Goal: Task Accomplishment & Management: Manage account settings

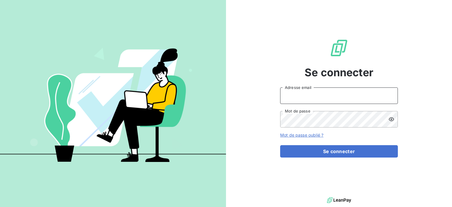
click at [294, 101] on input "Adresse email" at bounding box center [339, 95] width 118 height 16
type input "ecodia.mrs@wanadoo.fr"
click at [390, 118] on icon at bounding box center [392, 119] width 6 height 6
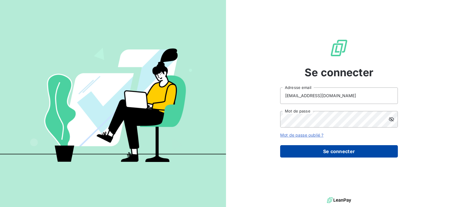
click at [324, 149] on button "Se connecter" at bounding box center [339, 151] width 118 height 12
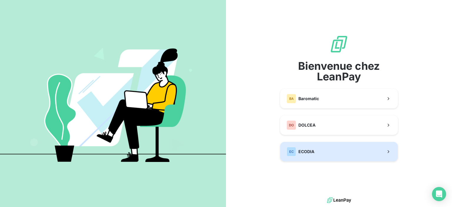
click at [304, 149] on span "ECODIA" at bounding box center [307, 152] width 16 height 6
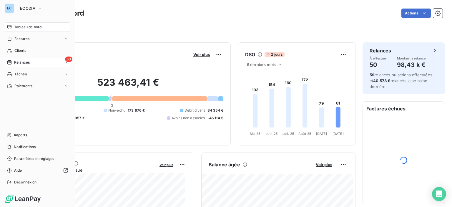
click at [65, 59] on span "50" at bounding box center [68, 59] width 7 height 5
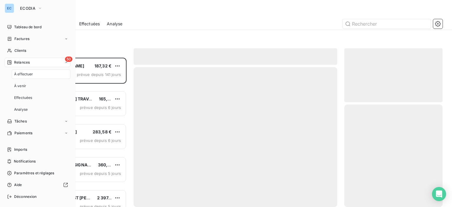
scroll to position [145, 94]
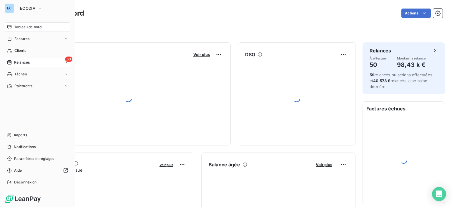
click at [71, 59] on span "50" at bounding box center [68, 59] width 7 height 5
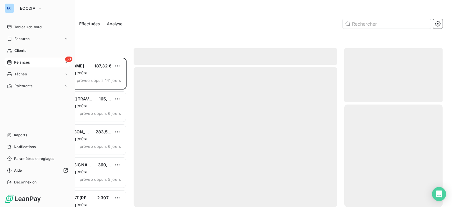
scroll to position [145, 94]
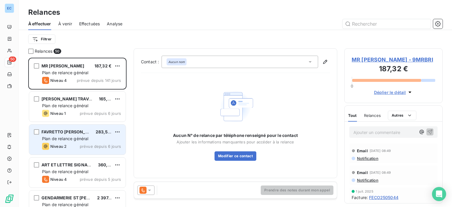
click at [73, 139] on span "Plan de relance général" at bounding box center [65, 138] width 46 height 5
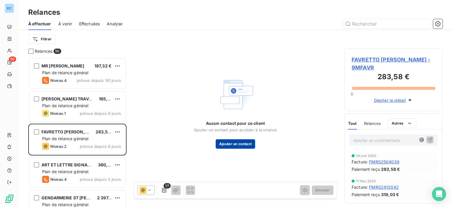
click at [235, 145] on button "Ajouter un contact" at bounding box center [236, 143] width 40 height 9
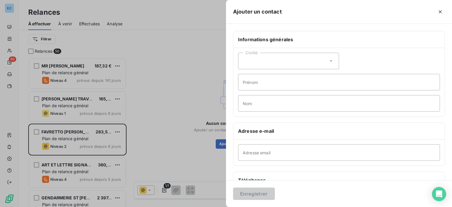
click at [302, 63] on div "Civilité" at bounding box center [288, 61] width 101 height 16
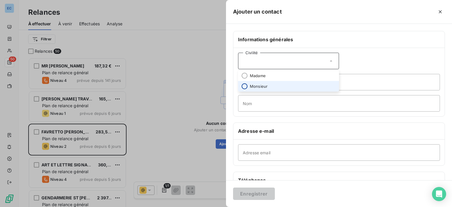
click at [243, 85] on input "radio" at bounding box center [245, 86] width 6 height 6
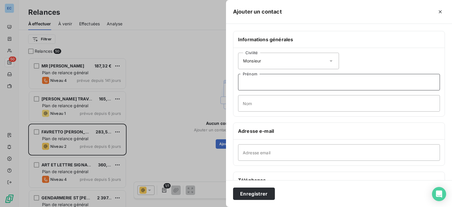
click at [243, 86] on input "Prénom" at bounding box center [339, 82] width 202 height 16
type input "[PERSON_NAME]"
click at [254, 107] on input "Nom" at bounding box center [339, 103] width 202 height 16
type input "FAVRETTO"
click at [245, 152] on input "Adresse email" at bounding box center [339, 152] width 202 height 16
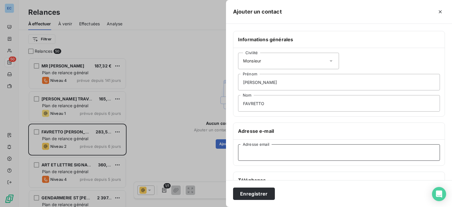
paste input "[EMAIL_ADDRESS][PERSON_NAME][DOMAIN_NAME]"
type input "[EMAIL_ADDRESS][PERSON_NAME][DOMAIN_NAME]"
click at [255, 197] on button "Enregistrer" at bounding box center [254, 194] width 42 height 12
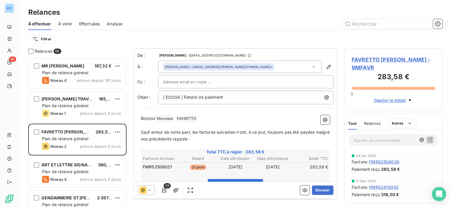
scroll to position [59, 0]
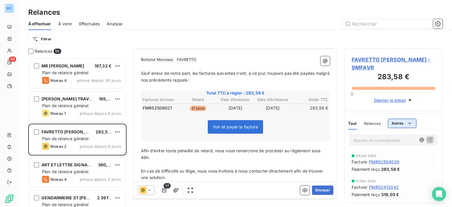
click at [403, 117] on html "EC 50 Relances À effectuer À venir Effectuées Analyse Filtrer Relances 50 MR [P…" at bounding box center [226, 103] width 452 height 207
click at [404, 128] on div "Commentaires" at bounding box center [407, 127] width 35 height 9
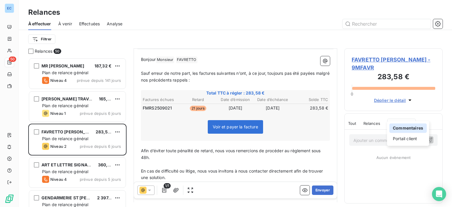
click at [397, 128] on div "Commentaires" at bounding box center [408, 127] width 37 height 9
click at [365, 137] on html "EC 50 Relances À effectuer À venir Effectuées Analyse Filtrer Relances 50 MR [P…" at bounding box center [226, 103] width 452 height 207
click at [353, 140] on div "Ajouter un commentaire ﻿" at bounding box center [394, 140] width 98 height 21
click at [354, 137] on p "Ajouter un commentaire ﻿" at bounding box center [385, 140] width 62 height 7
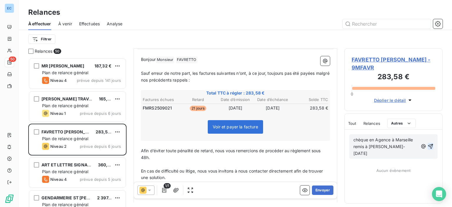
click at [430, 143] on icon "button" at bounding box center [431, 146] width 6 height 6
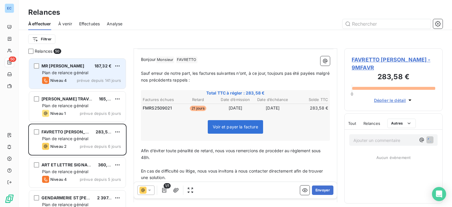
click at [61, 78] on span "Niveau 4" at bounding box center [58, 80] width 16 height 5
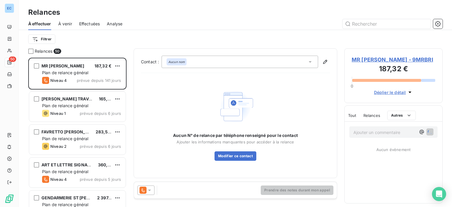
click at [358, 60] on span "MR [PERSON_NAME] - 9MRBRI" at bounding box center [394, 60] width 84 height 8
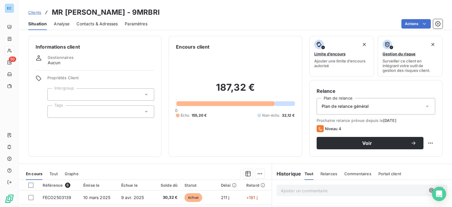
click at [80, 23] on span "Contacts & Adresses" at bounding box center [97, 24] width 41 height 6
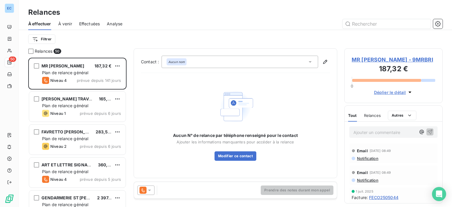
scroll to position [145, 94]
click at [369, 57] on span "MR [PERSON_NAME] - 9MRBRI" at bounding box center [394, 60] width 84 height 8
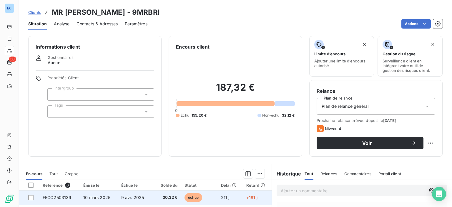
click at [56, 198] on span "FECO2503139" at bounding box center [57, 197] width 29 height 5
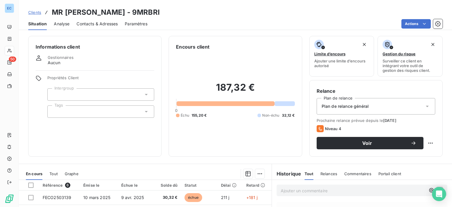
click at [93, 22] on span "Contacts & Adresses" at bounding box center [97, 24] width 41 height 6
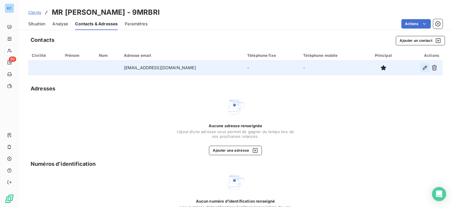
click at [423, 67] on icon "button" at bounding box center [425, 68] width 4 height 4
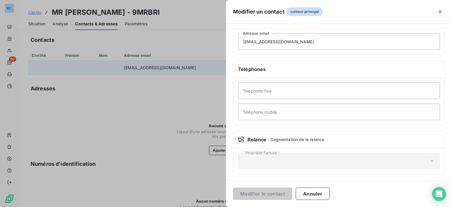
scroll to position [82, 0]
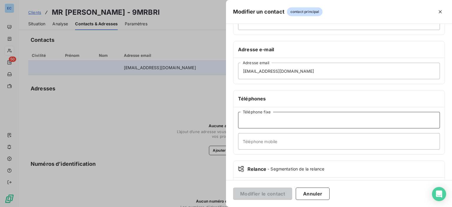
click at [251, 123] on input "Téléphone fixe" at bounding box center [339, 120] width 202 height 16
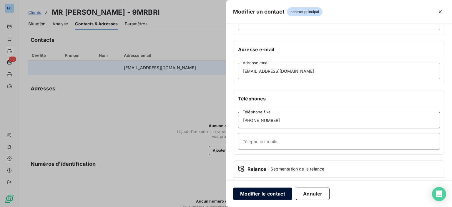
type input "[PHONE_NUMBER]"
click at [259, 193] on button "Modifier le contact" at bounding box center [262, 194] width 59 height 12
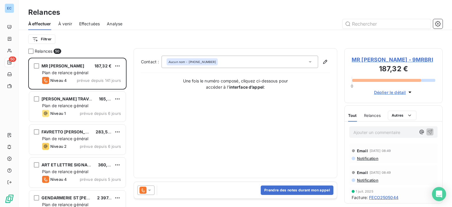
scroll to position [145, 94]
click at [206, 62] on div "Aucun nom - [PHONE_NUMBER]" at bounding box center [192, 62] width 48 height 4
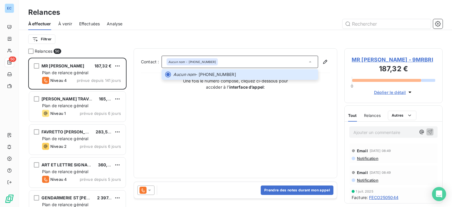
click at [364, 59] on span "MR [PERSON_NAME] - 9MRBRI" at bounding box center [394, 60] width 84 height 8
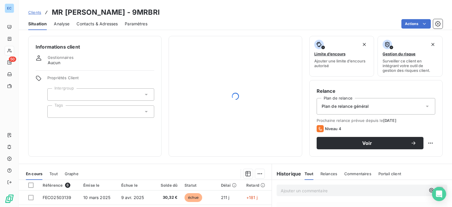
scroll to position [88, 0]
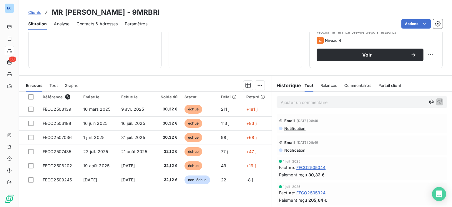
click at [91, 21] on span "Contacts & Adresses" at bounding box center [97, 24] width 41 height 6
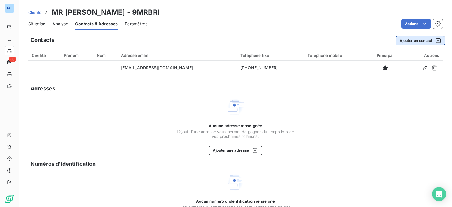
click at [410, 42] on button "Ajouter un contact" at bounding box center [420, 40] width 49 height 9
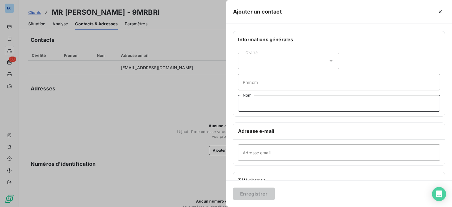
click at [250, 107] on input "Nom" at bounding box center [339, 103] width 202 height 16
click at [251, 78] on input "Prénom" at bounding box center [339, 82] width 202 height 16
click at [251, 83] on input "[PERSON_NAME]" at bounding box center [339, 82] width 202 height 16
type input "[PERSON_NAME]"
click at [245, 107] on input "Nom" at bounding box center [339, 103] width 202 height 16
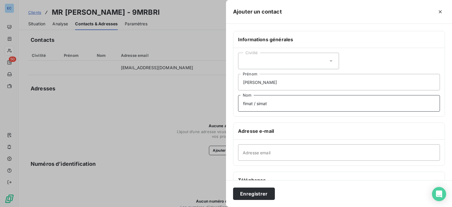
type input "fimat / simat"
click at [251, 159] on input "Adresse email" at bounding box center [339, 152] width 202 height 16
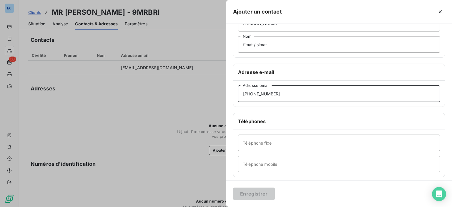
type input "[PHONE_NUMBER]"
drag, startPoint x: 265, startPoint y: 122, endPoint x: 265, endPoint y: 134, distance: 12.1
click at [265, 122] on div "Téléphones" at bounding box center [338, 121] width 211 height 17
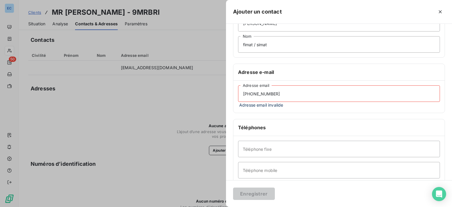
scroll to position [0, 0]
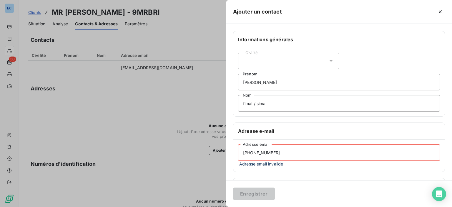
drag, startPoint x: 276, startPoint y: 153, endPoint x: 223, endPoint y: 154, distance: 53.0
click at [224, 207] on div "Ajouter un contact Informations générales Civilité [PERSON_NAME] Prénom fimat /…" at bounding box center [226, 207] width 452 height 0
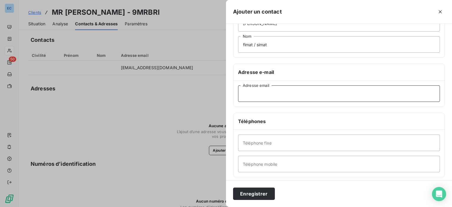
scroll to position [88, 0]
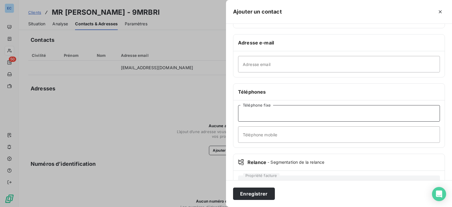
click at [250, 118] on input "Téléphone fixe" at bounding box center [339, 113] width 202 height 16
type input "[PHONE_NUMBER]"
click at [243, 195] on button "Enregistrer" at bounding box center [254, 194] width 42 height 12
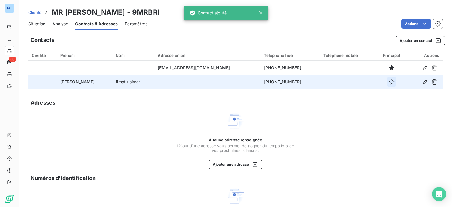
click at [389, 82] on icon "button" at bounding box center [392, 82] width 6 height 6
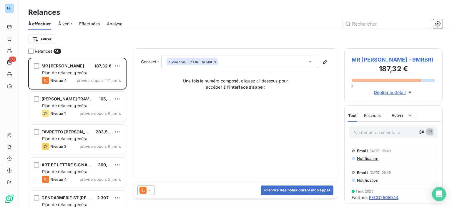
scroll to position [145, 94]
click at [363, 60] on span "MR [PERSON_NAME] - 9MRBRI" at bounding box center [394, 60] width 84 height 8
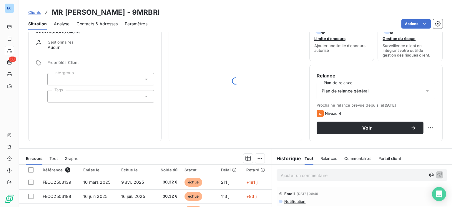
scroll to position [104, 0]
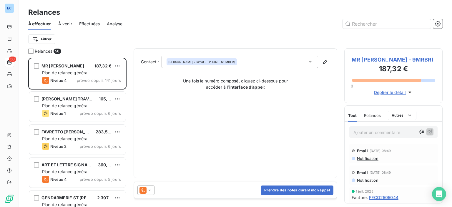
scroll to position [145, 94]
click at [266, 190] on button "Prendre des notes durant mon appel" at bounding box center [297, 189] width 73 height 9
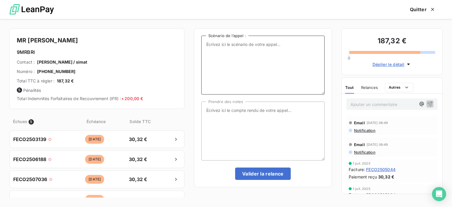
click at [210, 44] on textarea "Scénario de l’appel :" at bounding box center [262, 65] width 123 height 59
click at [250, 44] on textarea "factures en attente de aiement" at bounding box center [262, 65] width 123 height 59
type textarea "factures en attente de paiement"
click at [213, 115] on textarea "Prendre des notes" at bounding box center [262, 131] width 123 height 59
type textarea "a"
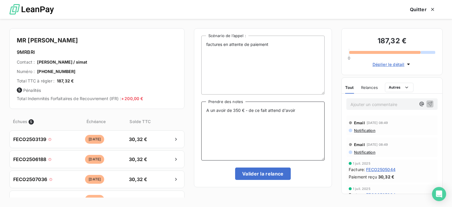
click at [246, 111] on textarea "A un avoir de 350 € - de ce fait attend d'avoir" at bounding box center [262, 131] width 123 height 59
click at [296, 108] on textarea "A un avoir de 350 € : de ce fait attend d'avoir" at bounding box center [262, 131] width 123 height 59
click at [267, 108] on textarea "A un avoir de 350 € : de ce fait attend d'avoir d'autres factures pour atteindr…" at bounding box center [262, 131] width 123 height 59
click at [226, 116] on textarea "A un avoir de 350 € : attend d'avoir d'autres factures pour atteindre e montant" at bounding box center [262, 131] width 123 height 59
click at [248, 114] on textarea "A un avoir de 350 € : attend d'avoir d'autres factures pour atteindre ce montant" at bounding box center [262, 131] width 123 height 59
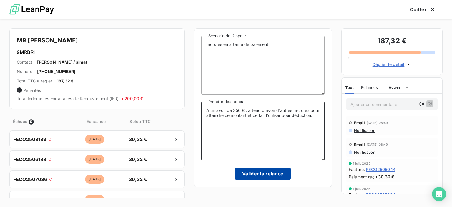
type textarea "A un avoir de 350 € : attend d'avoir d'autres factures pour atteindre ce montan…"
click at [274, 172] on button "Valider la relance" at bounding box center [263, 174] width 56 height 12
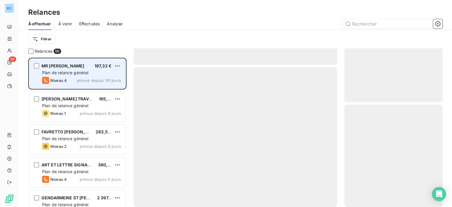
click at [90, 72] on div "Plan de relance général" at bounding box center [81, 73] width 79 height 6
click at [54, 73] on span "Plan de relance général" at bounding box center [65, 72] width 46 height 5
click at [54, 74] on span "Plan de relance général" at bounding box center [65, 72] width 46 height 5
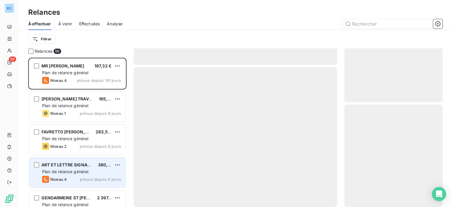
click at [49, 166] on span "ART ET LETTRE SIGNALETIQUEASL" at bounding box center [78, 164] width 72 height 5
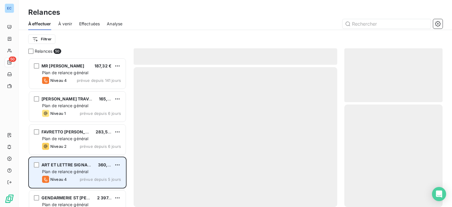
click at [64, 169] on span "Plan de relance général" at bounding box center [65, 171] width 46 height 5
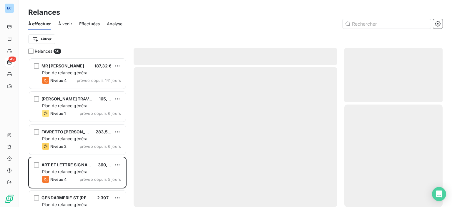
click at [62, 90] on div "MR [PERSON_NAME] 187,32 € Plan de relance général [PERSON_NAME] 4 prévue depuis…" at bounding box center [77, 74] width 98 height 33
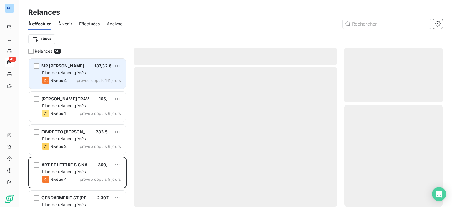
click at [84, 65] on div "MR [PERSON_NAME] 187,32 €" at bounding box center [81, 65] width 79 height 5
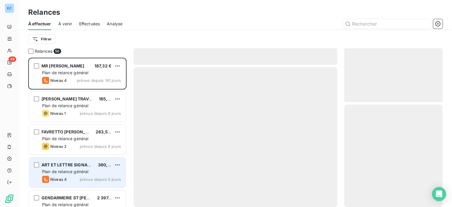
click at [69, 170] on span "Plan de relance général" at bounding box center [65, 171] width 46 height 5
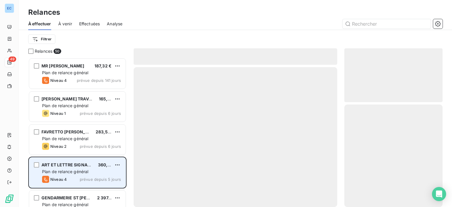
click at [62, 178] on span "Niveau 4" at bounding box center [58, 179] width 16 height 5
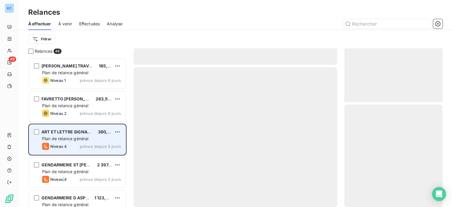
click at [62, 147] on span "Niveau 4" at bounding box center [58, 146] width 16 height 5
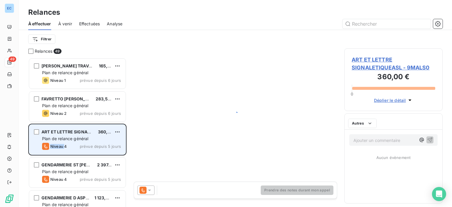
click at [62, 147] on span "Niveau 4" at bounding box center [58, 146] width 16 height 5
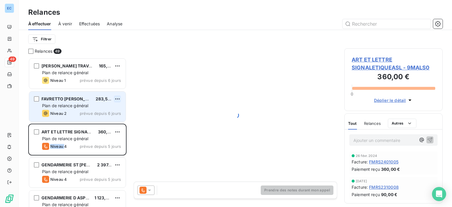
click at [118, 97] on html "EC 49 Relances À effectuer À venir Effectuées Analyse Filtrer Relances 49 SARL …" at bounding box center [226, 103] width 452 height 207
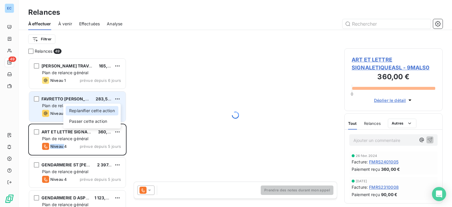
drag, startPoint x: 96, startPoint y: 110, endPoint x: 96, endPoint y: 114, distance: 4.1
click at [96, 114] on div "Replanifier cette action" at bounding box center [92, 110] width 53 height 9
select select "9"
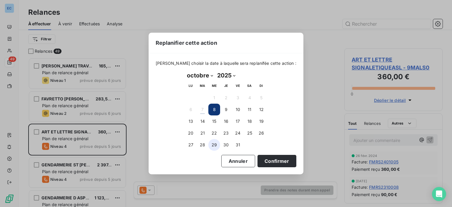
click at [213, 146] on button "29" at bounding box center [214, 145] width 12 height 12
click at [260, 164] on button "Confirmer" at bounding box center [277, 161] width 39 height 12
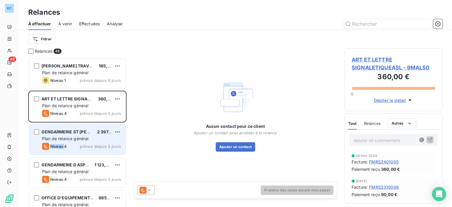
click at [64, 144] on span "Niveau 4" at bounding box center [58, 146] width 16 height 5
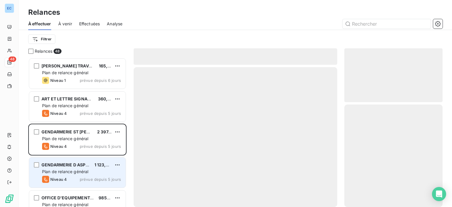
click at [64, 170] on span "Plan de relance général" at bounding box center [65, 171] width 46 height 5
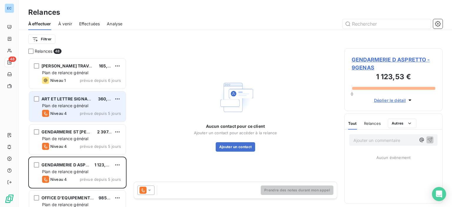
click at [90, 108] on div "Plan de relance général" at bounding box center [81, 106] width 79 height 6
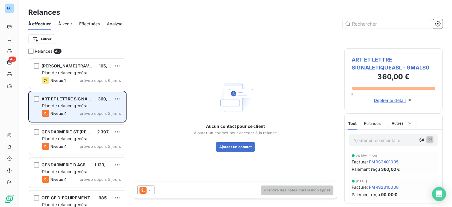
click at [90, 108] on div "Plan de relance général" at bounding box center [81, 106] width 79 height 6
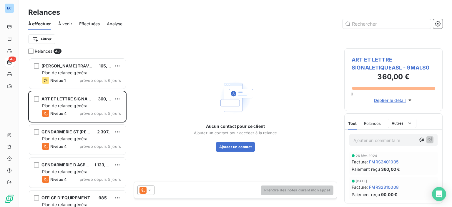
click at [360, 60] on span "ART ET LETTRE SIGNALETIQUEASL - 9MALS0" at bounding box center [394, 64] width 84 height 16
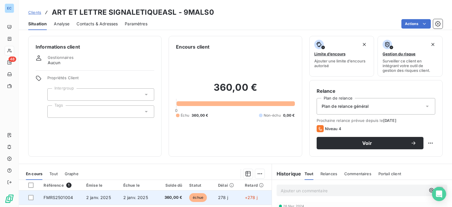
click at [163, 197] on span "360,00 €" at bounding box center [171, 198] width 22 height 6
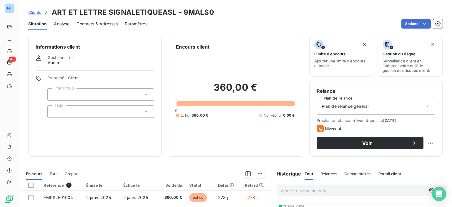
click at [80, 23] on span "Contacts & Adresses" at bounding box center [97, 24] width 41 height 6
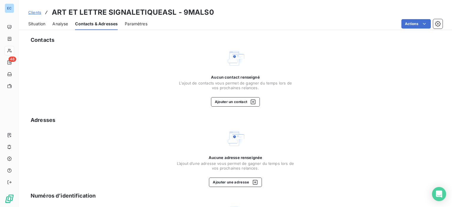
click at [89, 21] on span "Contacts & Adresses" at bounding box center [96, 24] width 43 height 6
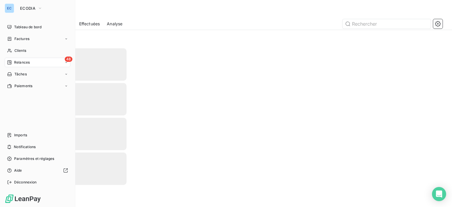
click at [28, 61] on span "Relances" at bounding box center [22, 62] width 16 height 5
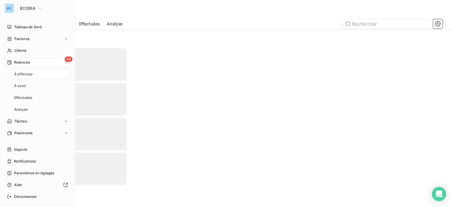
click at [22, 62] on span "Relances" at bounding box center [22, 62] width 16 height 5
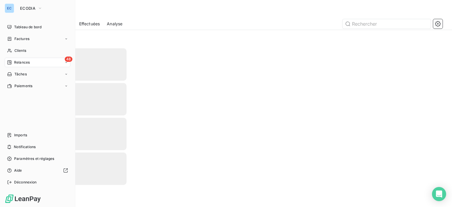
click at [21, 64] on span "Relances" at bounding box center [22, 62] width 16 height 5
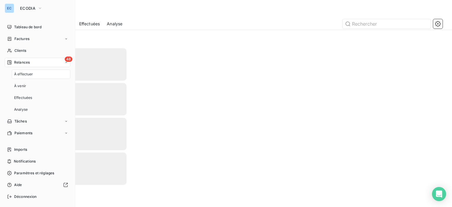
click at [21, 64] on span "Relances" at bounding box center [22, 62] width 16 height 5
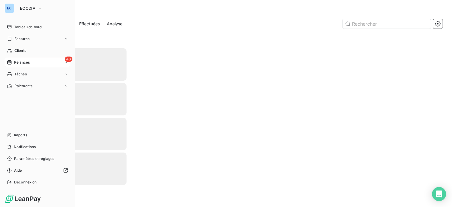
click at [21, 64] on span "Relances" at bounding box center [22, 62] width 16 height 5
click at [21, 63] on span "Relances" at bounding box center [22, 62] width 16 height 5
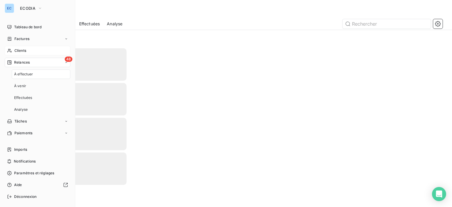
click at [21, 51] on span "Clients" at bounding box center [20, 50] width 12 height 5
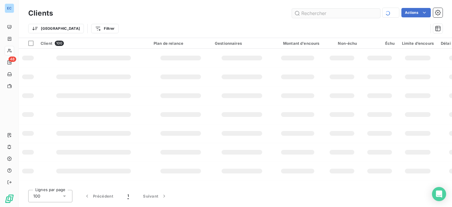
click at [307, 15] on input "text" at bounding box center [336, 13] width 88 height 9
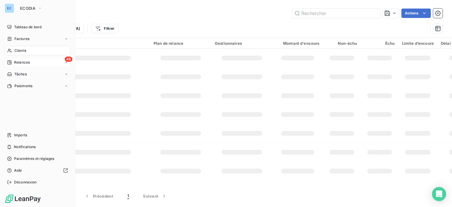
click at [9, 59] on div "48 Relances" at bounding box center [38, 62] width 66 height 9
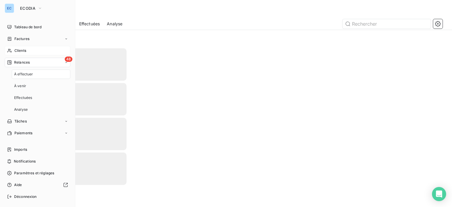
click at [7, 60] on icon at bounding box center [9, 62] width 5 height 5
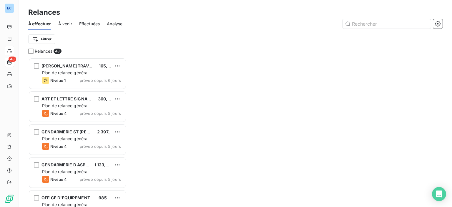
scroll to position [145, 94]
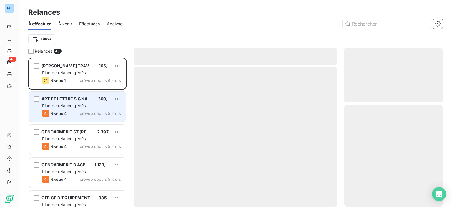
click at [71, 102] on div "ART ET LETTRE SIGNALETIQUEASL 360,00 € Plan de relance général [PERSON_NAME] 4 …" at bounding box center [77, 107] width 97 height 30
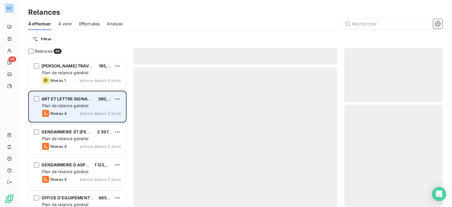
click at [68, 111] on div "Niveau 4 prévue depuis 5 jours" at bounding box center [81, 113] width 79 height 7
click at [67, 109] on div "ART ET LETTRE SIGNALETIQUEASL 360,00 € Plan de relance général [PERSON_NAME] 4 …" at bounding box center [77, 107] width 97 height 30
click at [67, 110] on div "ART ET LETTRE SIGNALETIQUEASL 360,00 € Plan de relance général [PERSON_NAME] 4 …" at bounding box center [77, 107] width 97 height 30
click at [93, 107] on div "Plan de relance général" at bounding box center [81, 106] width 79 height 6
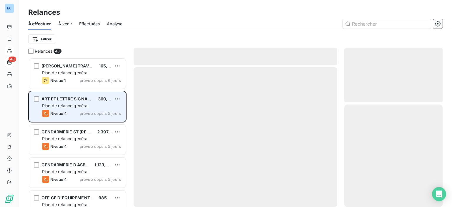
click at [93, 107] on div "Plan de relance général" at bounding box center [81, 106] width 79 height 6
click at [118, 102] on html "EC 48 Relances À effectuer À venir Effectuées Analyse Filtrer Relances 48 SARL …" at bounding box center [226, 103] width 452 height 207
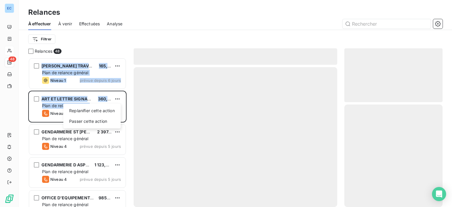
click at [118, 102] on html "EC 48 Relances À effectuer À venir Effectuées Analyse Filtrer Relances 48 SARL …" at bounding box center [226, 103] width 452 height 207
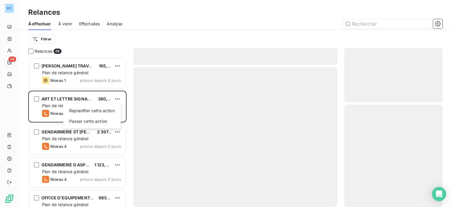
click at [150, 94] on html "EC 48 Relances À effectuer À venir Effectuées Analyse Filtrer Relances 48 SARL …" at bounding box center [226, 103] width 452 height 207
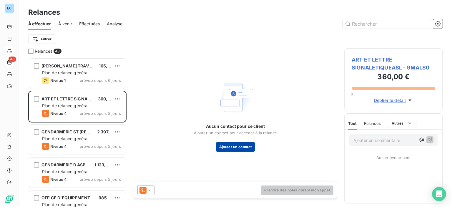
click at [227, 148] on button "Ajouter un contact" at bounding box center [236, 146] width 40 height 9
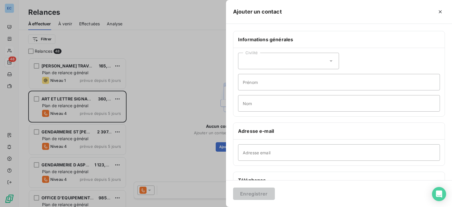
click at [266, 64] on div "Civilité" at bounding box center [288, 61] width 101 height 16
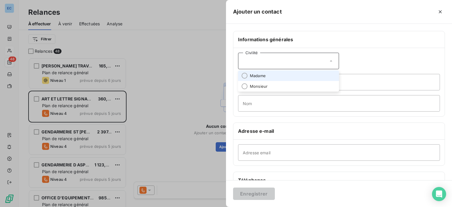
drag, startPoint x: 243, startPoint y: 75, endPoint x: 244, endPoint y: 91, distance: 15.6
click at [243, 75] on input "radio" at bounding box center [245, 76] width 6 height 6
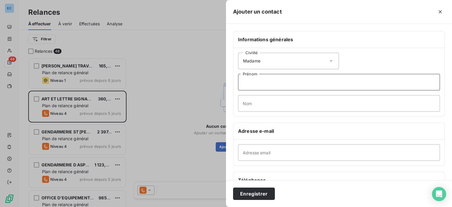
click at [238, 82] on input "Prénom" at bounding box center [339, 82] width 202 height 16
type input "[PERSON_NAME]"
click at [254, 104] on input "Nom" at bounding box center [339, 103] width 202 height 16
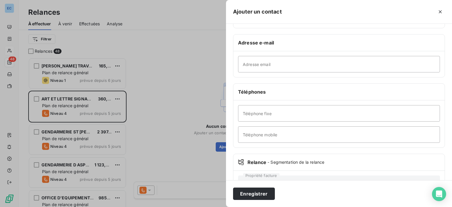
type input "[PERSON_NAME]"
click at [257, 115] on input "Téléphone fixe" at bounding box center [339, 113] width 202 height 16
paste input "[PHONE_NUMBER]"
type input "[PHONE_NUMBER]"
click at [263, 195] on button "Enregistrer" at bounding box center [254, 194] width 42 height 12
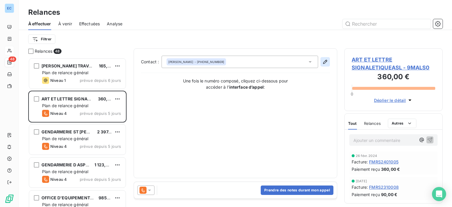
click at [325, 62] on icon "button" at bounding box center [325, 62] width 6 height 6
type input "[PERSON_NAME]"
type input "[PHONE_NUMBER]"
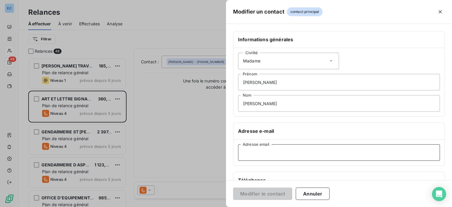
click at [250, 152] on input "Adresse email" at bounding box center [339, 152] width 202 height 16
paste input "[EMAIL_ADDRESS][DOMAIN_NAME]"
click at [250, 177] on div "Informations générales Civilité Madame [PERSON_NAME] [PERSON_NAME] Nom Adresse …" at bounding box center [339, 165] width 226 height 268
click at [243, 154] on input "[EMAIL_ADDRESS][DOMAIN_NAME]" at bounding box center [339, 152] width 202 height 16
click at [245, 154] on input "[EMAIL_ADDRESS][DOMAIN_NAME]" at bounding box center [339, 152] width 202 height 16
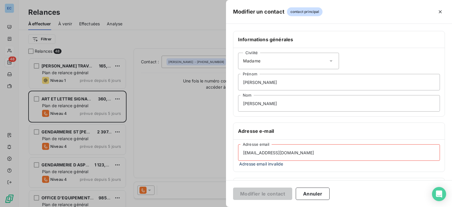
click at [244, 153] on input "[EMAIL_ADDRESS][DOMAIN_NAME]" at bounding box center [339, 152] width 202 height 16
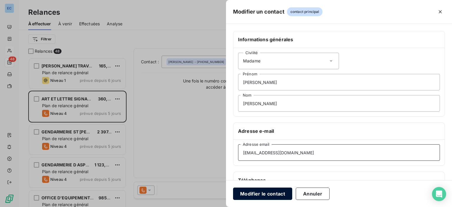
type input "[EMAIL_ADDRESS][DOMAIN_NAME]"
click at [248, 195] on button "Modifier le contact" at bounding box center [262, 194] width 59 height 12
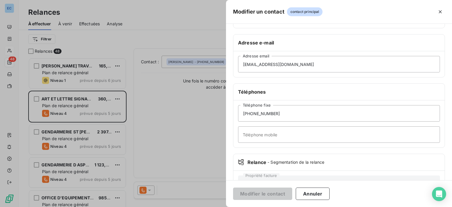
scroll to position [0, 0]
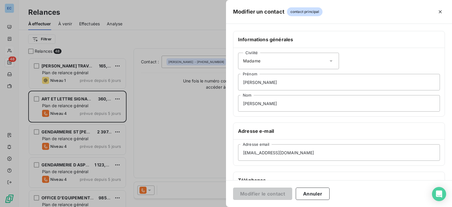
click at [307, 13] on span "contact principal" at bounding box center [305, 11] width 36 height 9
click at [301, 139] on div "Adresse e-mail" at bounding box center [338, 131] width 211 height 17
click at [294, 151] on input "[EMAIL_ADDRESS][DOMAIN_NAME]" at bounding box center [339, 152] width 202 height 16
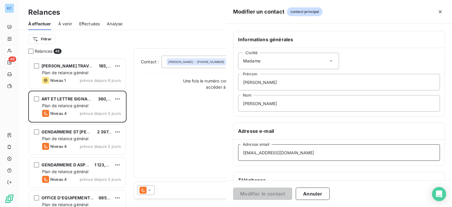
scroll to position [111, 0]
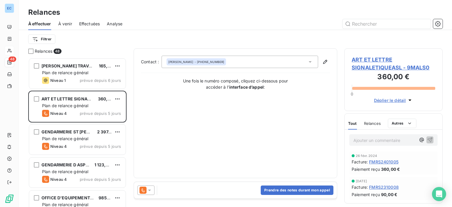
click at [232, 65] on div "[PERSON_NAME] - [PHONE_NUMBER]" at bounding box center [240, 62] width 157 height 12
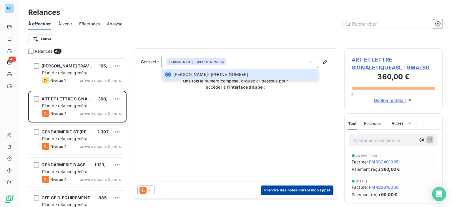
click at [280, 189] on button "Prendre des notes durant mon appel" at bounding box center [297, 189] width 73 height 9
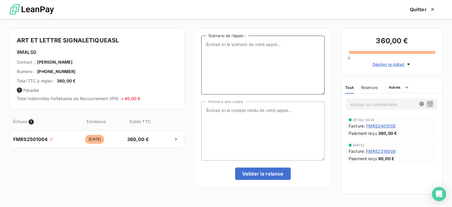
click at [219, 52] on textarea "Scénario de l’appel :" at bounding box center [262, 65] width 123 height 59
type textarea "1 facture impayée"
click at [210, 110] on textarea "Prendre des notes" at bounding box center [262, 131] width 123 height 59
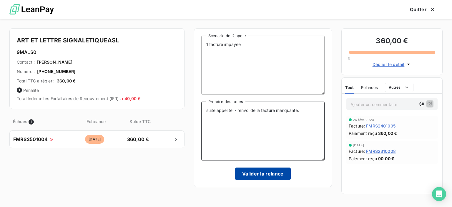
type textarea "suite appel tél - renvoi de la facture manquante."
click at [275, 177] on button "Valider la relance" at bounding box center [263, 174] width 56 height 12
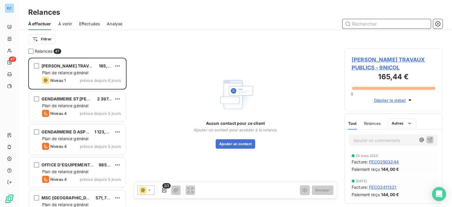
click at [358, 24] on input "text" at bounding box center [387, 23] width 88 height 9
drag, startPoint x: 148, startPoint y: 161, endPoint x: 157, endPoint y: 157, distance: 9.9
click at [159, 163] on div "Aucun contact pour ce client Ajouter un contact pour accéder à la relance Ajout…" at bounding box center [236, 111] width 204 height 127
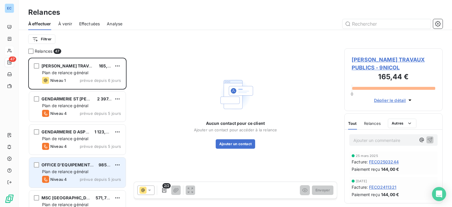
click at [69, 170] on span "Plan de relance général" at bounding box center [65, 171] width 46 height 5
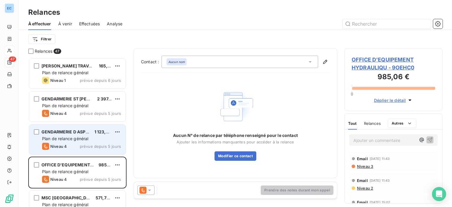
click at [75, 135] on div "GENDARMERIE D ASPRETTO 1 123,53 € Plan de relance général [PERSON_NAME] 4 prévu…" at bounding box center [77, 140] width 97 height 30
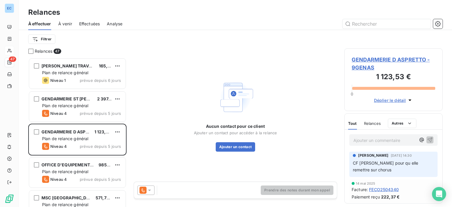
click at [365, 60] on span "GENDARMERIE D ASPRETTO - 9GENAS" at bounding box center [394, 64] width 84 height 16
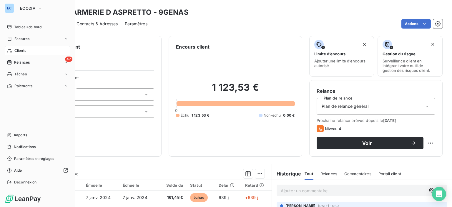
click at [17, 55] on div "Clients" at bounding box center [38, 50] width 66 height 9
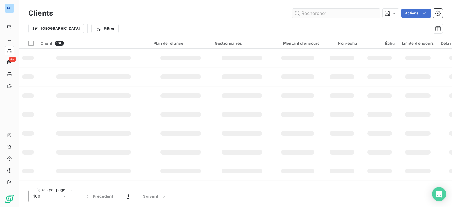
click at [299, 14] on input "text" at bounding box center [336, 13] width 88 height 9
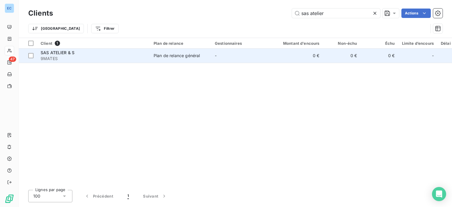
type input "sas atelier"
click at [171, 54] on div "Plan de relance général" at bounding box center [177, 56] width 46 height 6
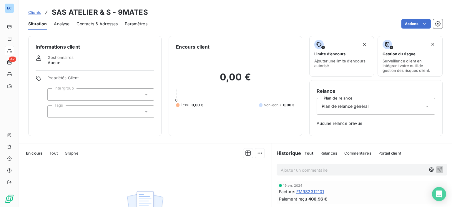
click at [80, 21] on span "Contacts & Adresses" at bounding box center [97, 24] width 41 height 6
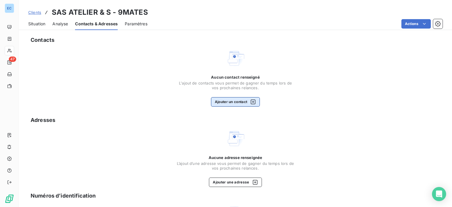
click at [220, 100] on button "Ajouter un contact" at bounding box center [235, 101] width 49 height 9
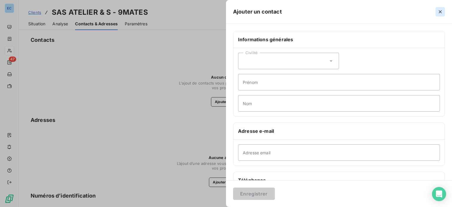
click at [442, 12] on icon "button" at bounding box center [441, 12] width 6 height 6
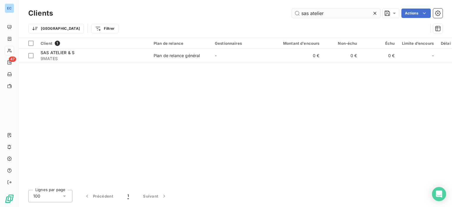
click at [331, 17] on input "sas atelier" at bounding box center [336, 13] width 88 height 9
click at [310, 11] on input "sas atelier" at bounding box center [336, 13] width 88 height 9
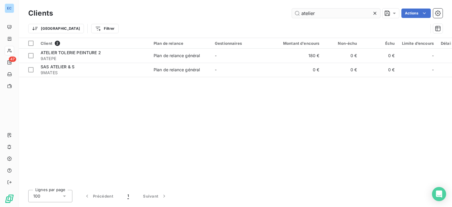
click at [323, 16] on input "atelier" at bounding box center [336, 13] width 88 height 9
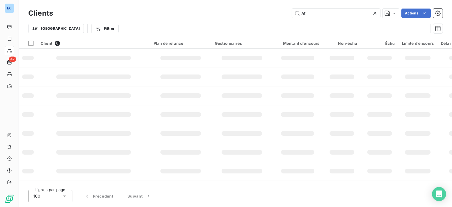
type input "a"
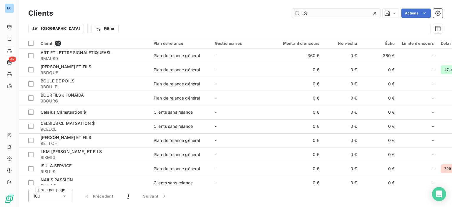
click at [301, 13] on input "LS" at bounding box center [336, 13] width 88 height 9
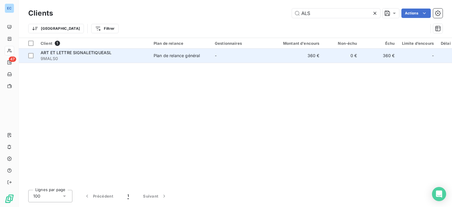
type input "ALS"
click at [184, 59] on td "Plan de relance général" at bounding box center [180, 56] width 61 height 14
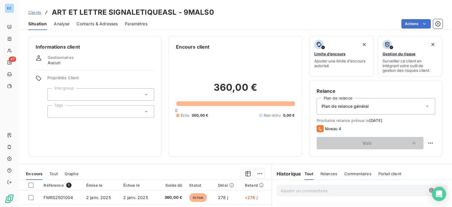
click at [79, 20] on div "Contacts & Adresses" at bounding box center [97, 24] width 41 height 12
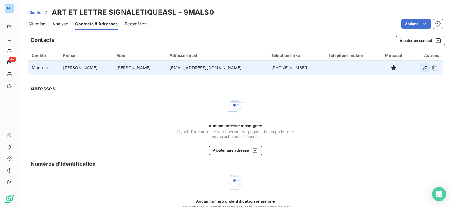
click at [422, 67] on icon "button" at bounding box center [425, 68] width 6 height 6
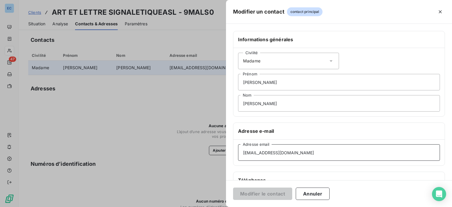
drag, startPoint x: 284, startPoint y: 152, endPoint x: 230, endPoint y: 140, distance: 54.9
click at [230, 140] on div "Informations générales Civilité Madame [PERSON_NAME] [PERSON_NAME] Nom Adresse …" at bounding box center [339, 161] width 226 height 261
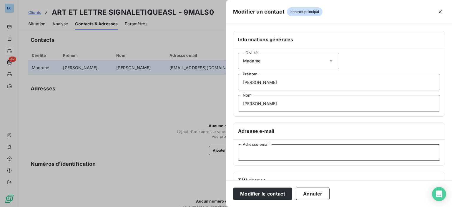
paste input "[EMAIL_ADDRESS][DOMAIN_NAME]"
type input "[EMAIL_ADDRESS][DOMAIN_NAME]"
click at [264, 193] on button "Modifier le contact" at bounding box center [262, 194] width 59 height 12
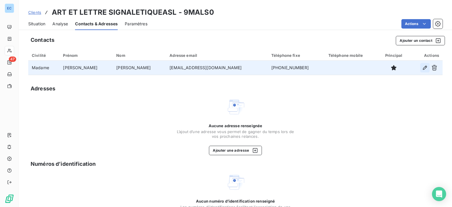
click at [422, 67] on icon "button" at bounding box center [425, 68] width 6 height 6
type input "[PERSON_NAME]"
type input "[EMAIL_ADDRESS][DOMAIN_NAME]"
type input "[PHONE_NUMBER]"
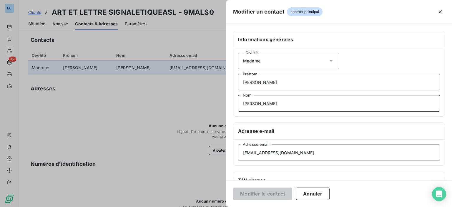
drag, startPoint x: 262, startPoint y: 101, endPoint x: 240, endPoint y: 105, distance: 22.3
click at [240, 105] on input "[PERSON_NAME]" at bounding box center [339, 103] width 202 height 16
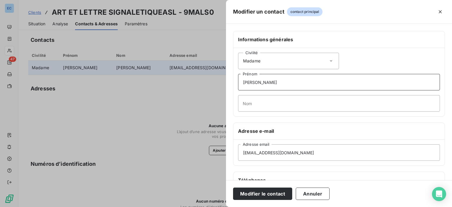
click at [256, 78] on input "[PERSON_NAME]" at bounding box center [339, 82] width 202 height 16
type input "l"
click at [262, 61] on div "Civilité Madame" at bounding box center [288, 61] width 101 height 16
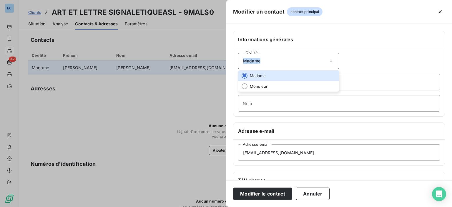
drag, startPoint x: 241, startPoint y: 62, endPoint x: 270, endPoint y: 64, distance: 28.7
click at [270, 64] on div "Civilité Madame" at bounding box center [288, 61] width 101 height 16
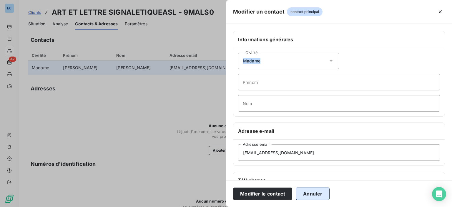
click at [309, 195] on button "Annuler" at bounding box center [313, 194] width 34 height 12
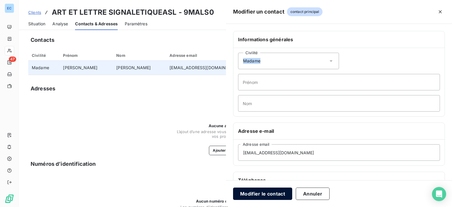
type input "[PERSON_NAME]"
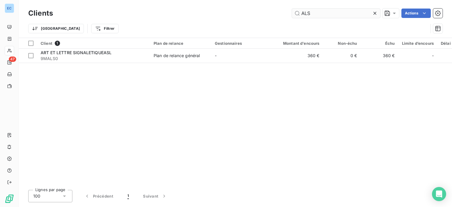
click at [313, 11] on input "ALS" at bounding box center [336, 13] width 88 height 9
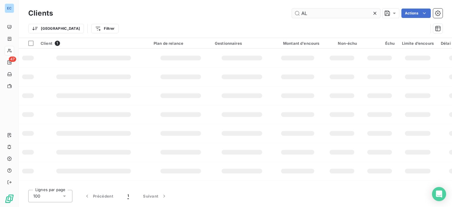
type input "A"
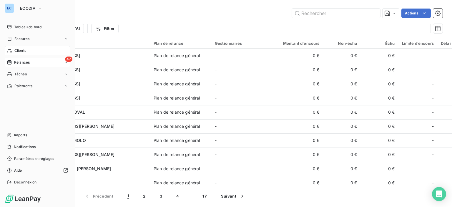
click at [69, 60] on span "47" at bounding box center [68, 59] width 7 height 5
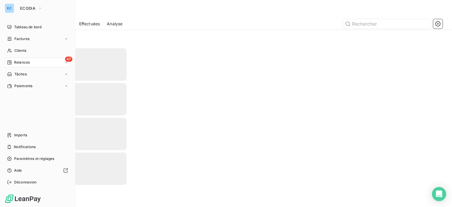
click at [19, 62] on span "Relances" at bounding box center [22, 62] width 16 height 5
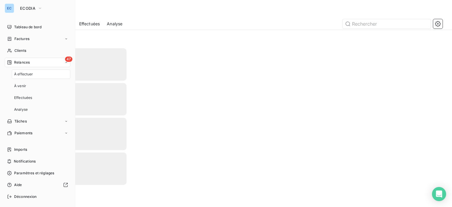
click at [19, 62] on span "Relances" at bounding box center [22, 62] width 16 height 5
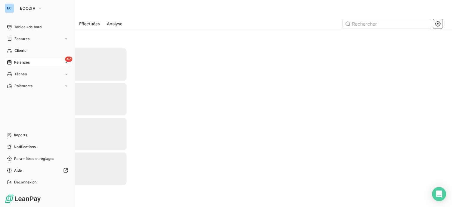
click at [11, 63] on icon at bounding box center [9, 62] width 4 height 4
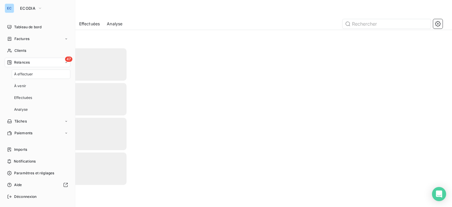
click at [65, 57] on span "47" at bounding box center [68, 59] width 7 height 5
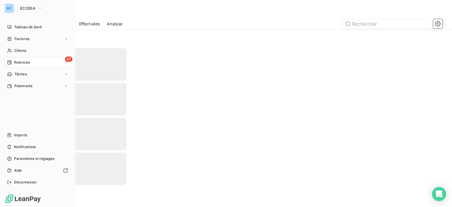
click at [25, 63] on span "Relances" at bounding box center [22, 62] width 16 height 5
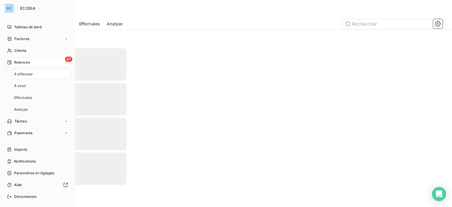
click at [25, 63] on span "Relances" at bounding box center [22, 62] width 16 height 5
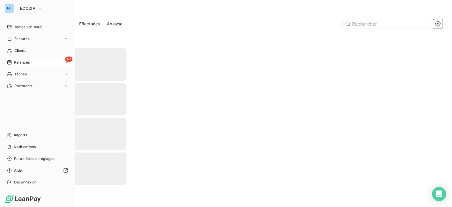
click at [42, 60] on div "47 Relances" at bounding box center [38, 62] width 66 height 9
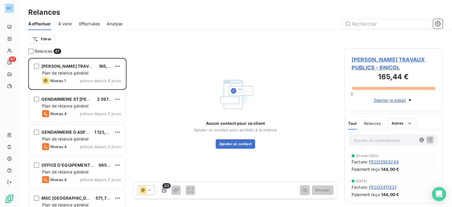
scroll to position [88, 0]
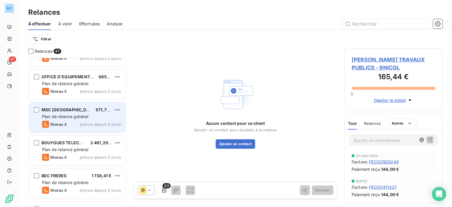
click at [80, 111] on div "MSC FRANCE 571,72 €" at bounding box center [81, 109] width 79 height 5
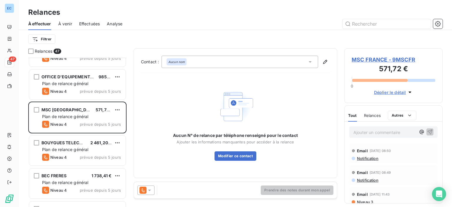
click at [371, 59] on span "MSC FRANCE - 9MSCFR" at bounding box center [394, 60] width 84 height 8
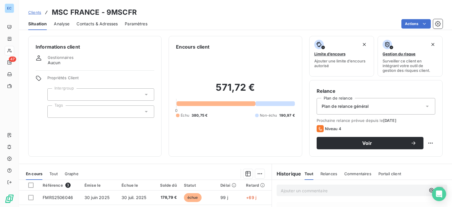
scroll to position [104, 0]
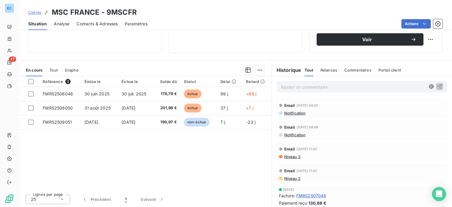
click at [109, 25] on span "Contacts & Adresses" at bounding box center [97, 24] width 41 height 6
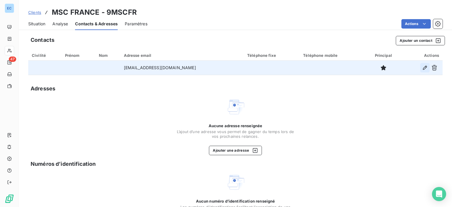
click at [422, 67] on icon "button" at bounding box center [425, 68] width 6 height 6
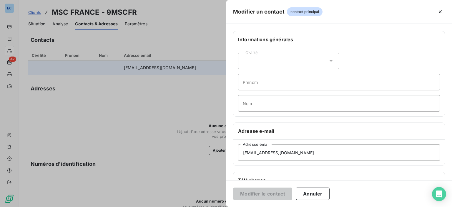
scroll to position [88, 0]
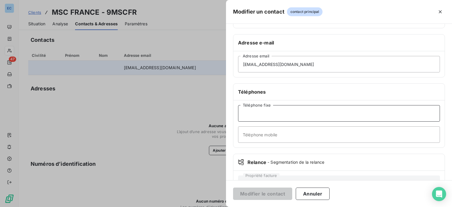
click at [251, 113] on input "Téléphone fixe" at bounding box center [339, 113] width 202 height 16
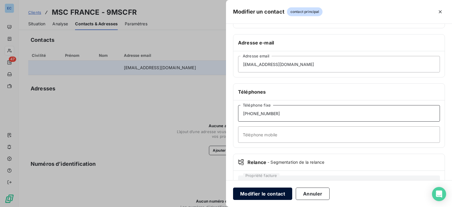
type input "[PHONE_NUMBER]"
click at [271, 198] on button "Modifier le contact" at bounding box center [262, 194] width 59 height 12
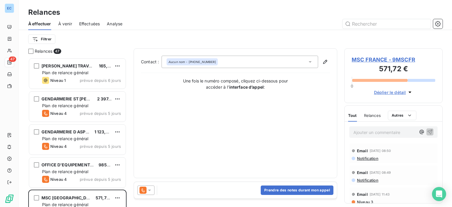
scroll to position [145, 94]
click at [373, 61] on span "MSC FRANCE - 9MSCFR" at bounding box center [394, 60] width 84 height 8
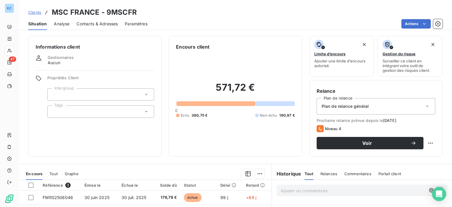
scroll to position [88, 0]
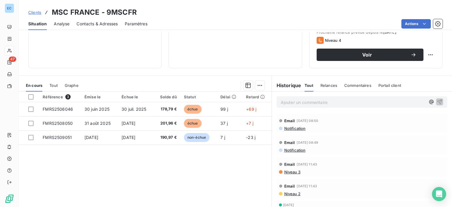
click at [91, 25] on span "Contacts & Adresses" at bounding box center [97, 24] width 41 height 6
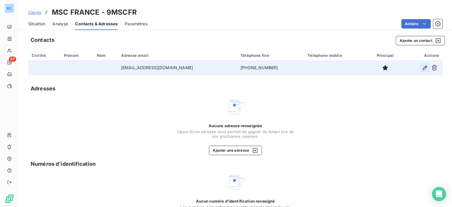
click at [423, 69] on icon "button" at bounding box center [425, 68] width 4 height 4
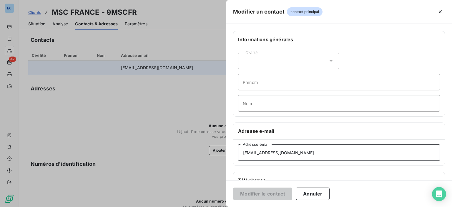
click at [266, 152] on input "[EMAIL_ADDRESS][DOMAIN_NAME]" at bounding box center [339, 152] width 202 height 16
click at [284, 154] on input "[EMAIL_ADDRESS][DOMAIN_NAME]" at bounding box center [339, 152] width 202 height 16
type input "[EMAIL_ADDRESS][DOMAIN_NAME]"
click at [263, 192] on button "Modifier le contact" at bounding box center [262, 194] width 59 height 12
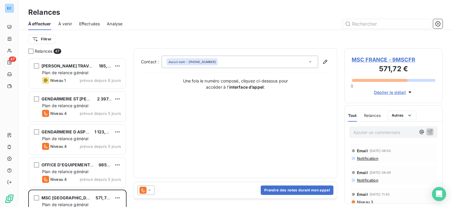
scroll to position [145, 94]
click at [189, 63] on div "Aucun nom - [PHONE_NUMBER]" at bounding box center [192, 62] width 48 height 4
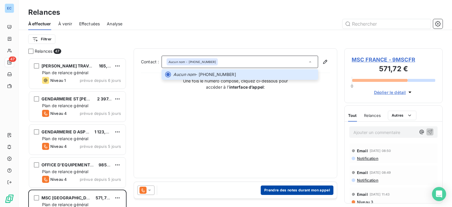
click at [279, 190] on button "Prendre des notes durant mon appel" at bounding box center [297, 189] width 73 height 9
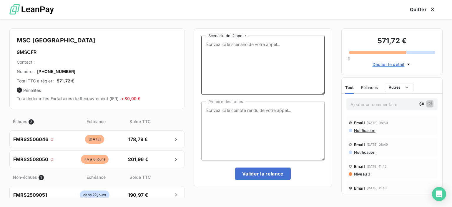
click at [207, 45] on textarea "Scénario de l’appel :" at bounding box center [262, 65] width 123 height 59
type textarea "2 factures impayées"
click at [205, 109] on textarea "Prendre des notes" at bounding box center [262, 131] width 123 height 59
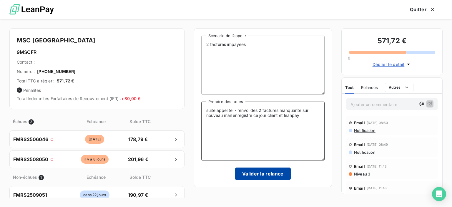
type textarea "suite appel tel - renvoi des 2 factures manquante sur nouveau mail enregistré c…"
click at [240, 177] on button "Valider la relance" at bounding box center [263, 174] width 56 height 12
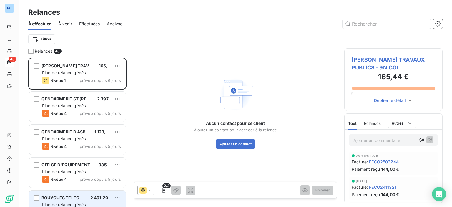
click at [62, 203] on span "Plan de relance général" at bounding box center [65, 204] width 46 height 5
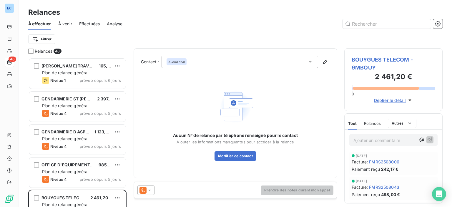
click at [369, 61] on span "BOUYGUES TELECOM - 9MBOUY" at bounding box center [394, 64] width 84 height 16
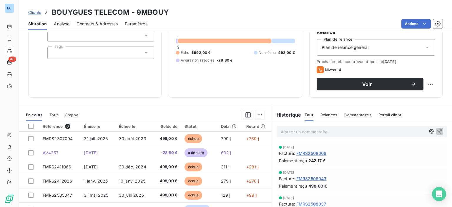
scroll to position [104, 0]
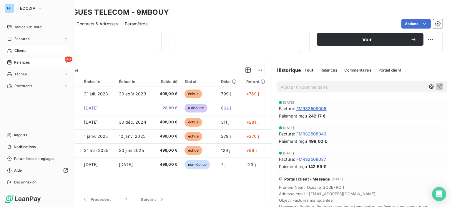
click at [67, 58] on span "46" at bounding box center [69, 59] width 8 height 5
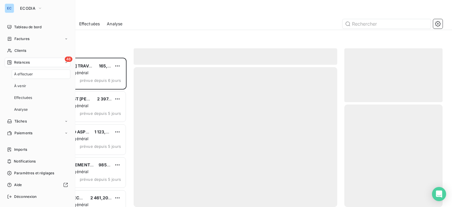
scroll to position [145, 94]
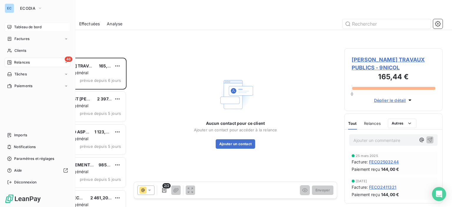
click at [31, 29] on span "Tableau de bord" at bounding box center [27, 26] width 27 height 5
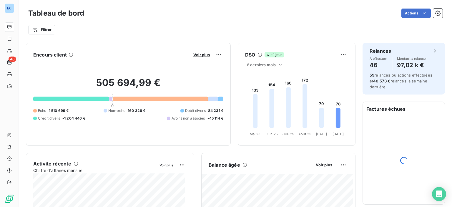
scroll to position [118, 0]
